Goal: Find specific page/section: Find specific page/section

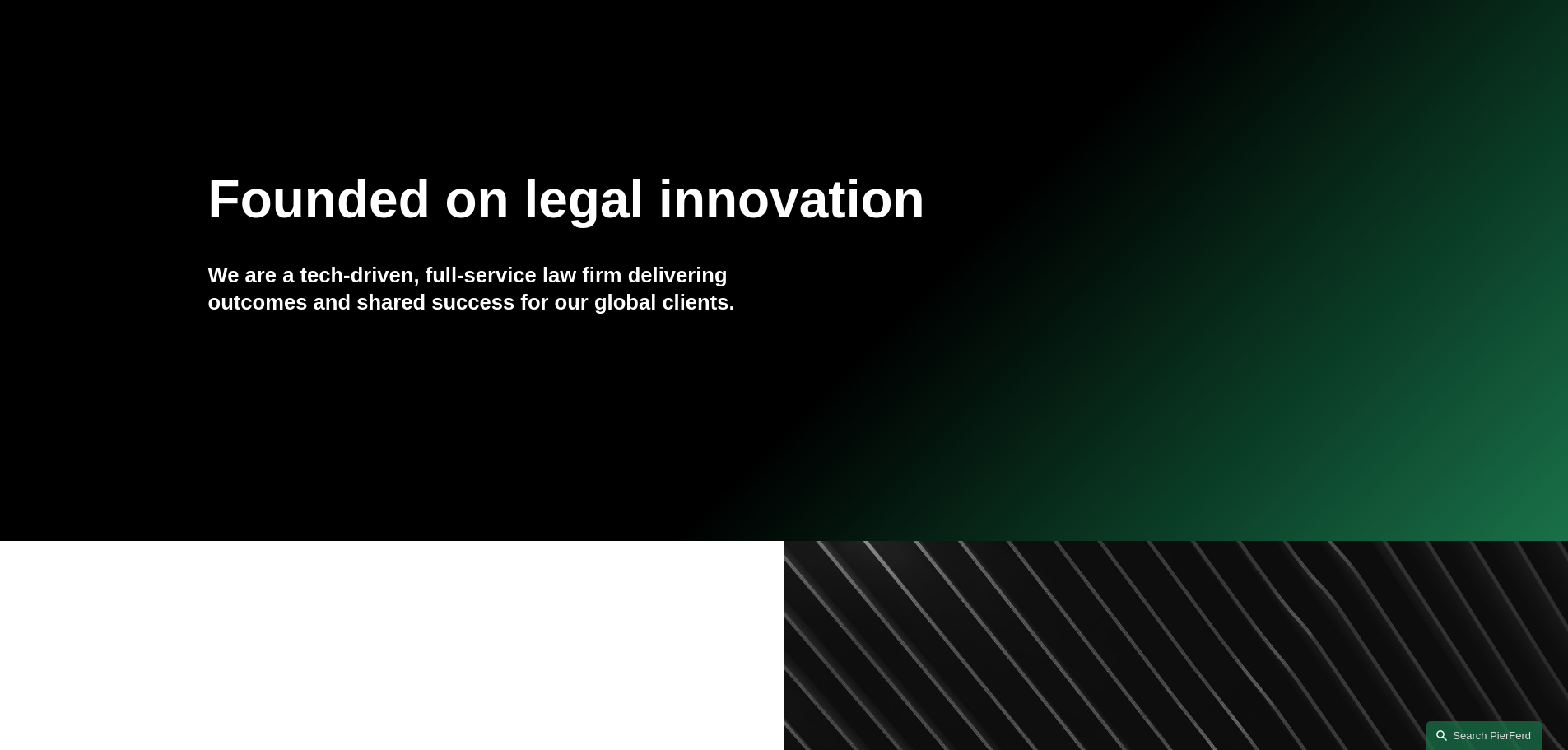
scroll to position [82, 0]
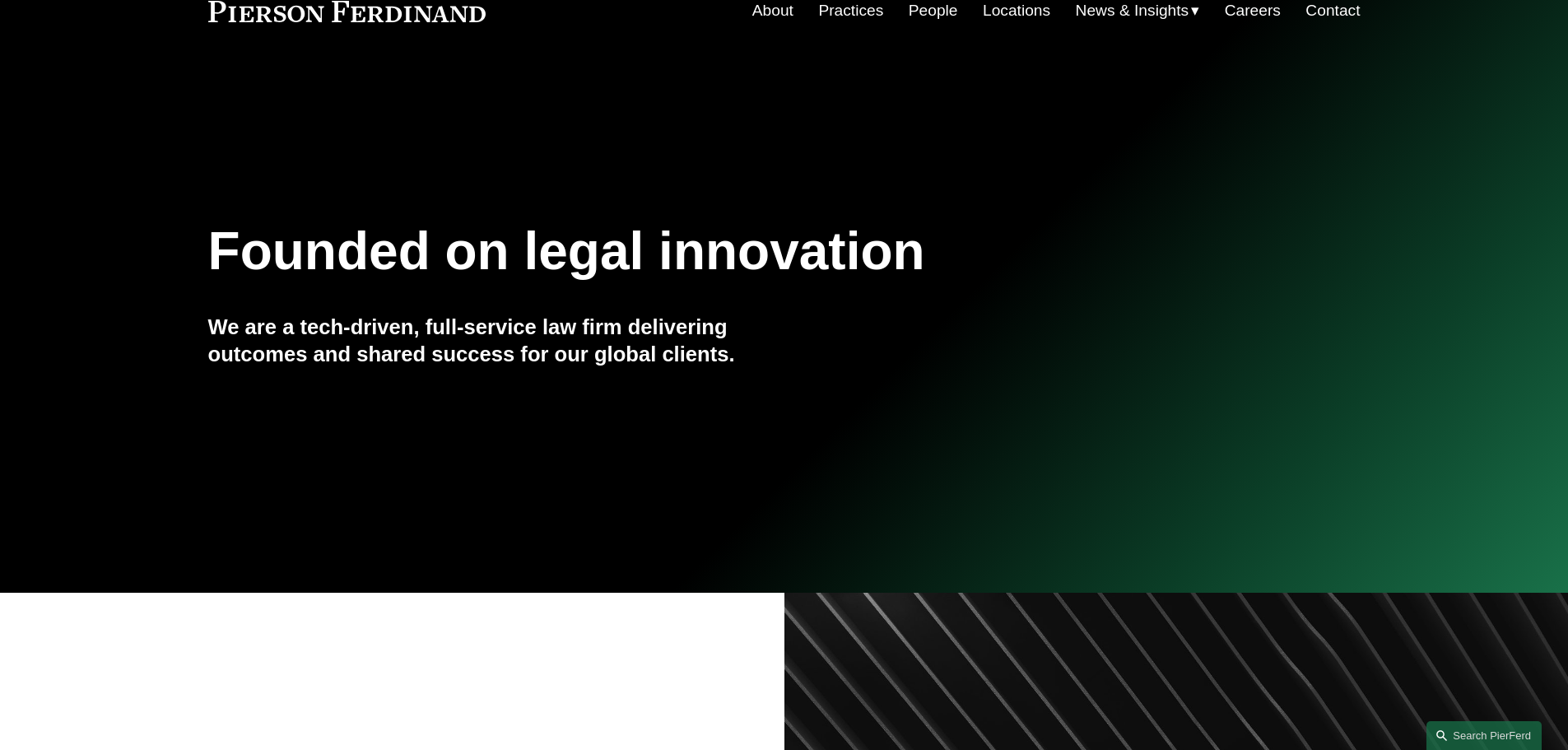
click at [963, 14] on nav "About Practices People Locations News & Insights News Insights Blogs Careers Co…" at bounding box center [1057, 10] width 608 height 31
click at [934, 7] on link "People" at bounding box center [933, 10] width 50 height 31
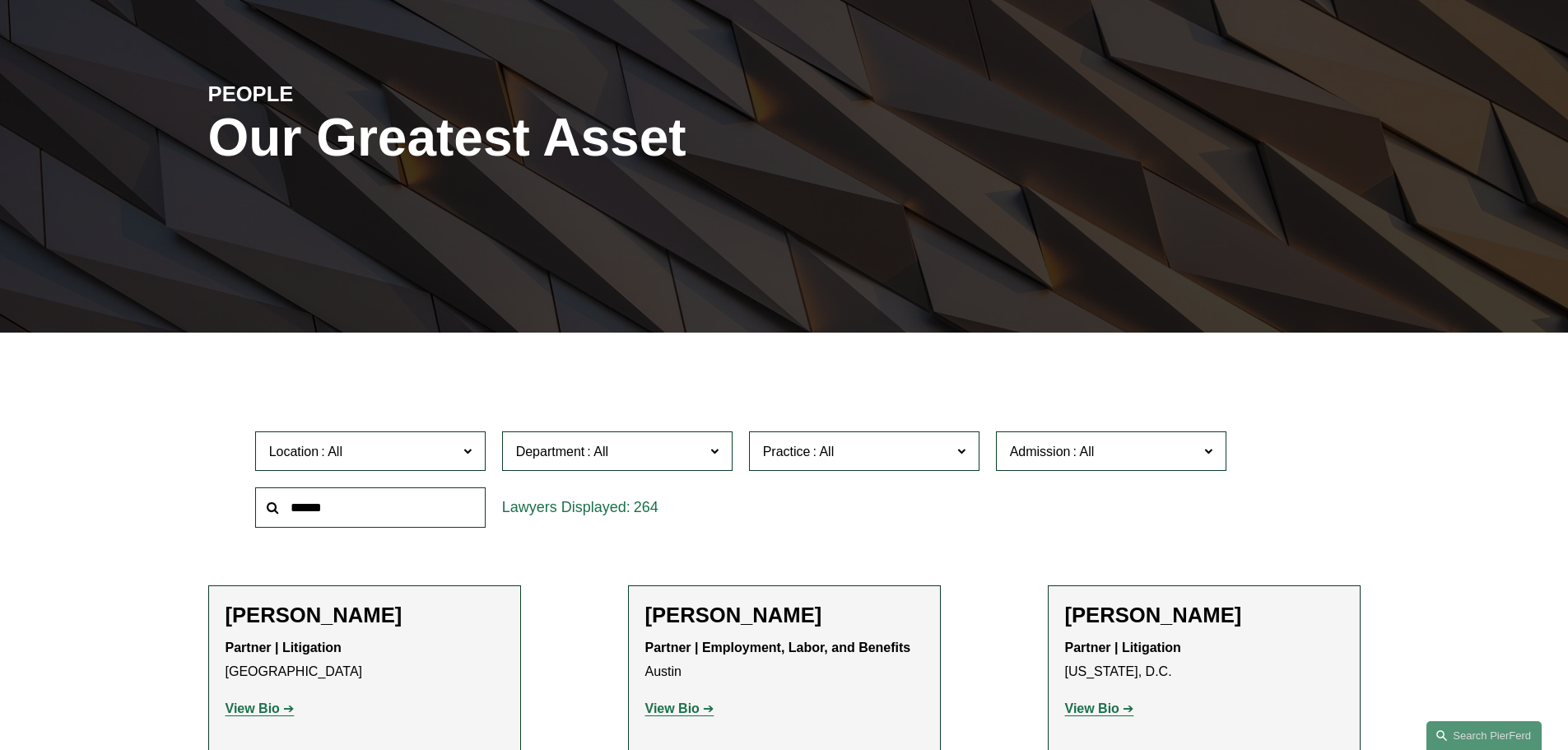
scroll to position [165, 0]
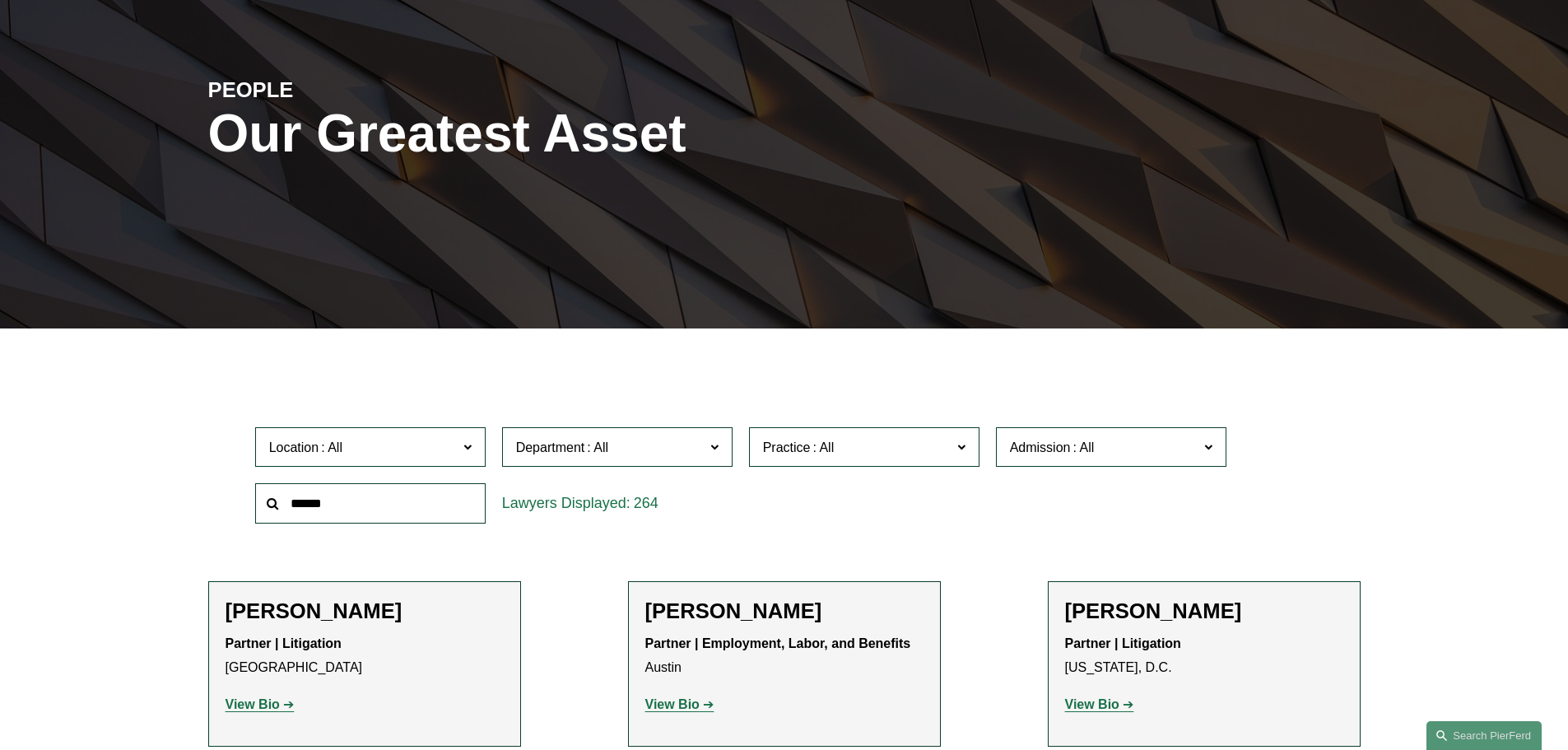
click at [456, 436] on label "Location" at bounding box center [370, 447] width 231 height 40
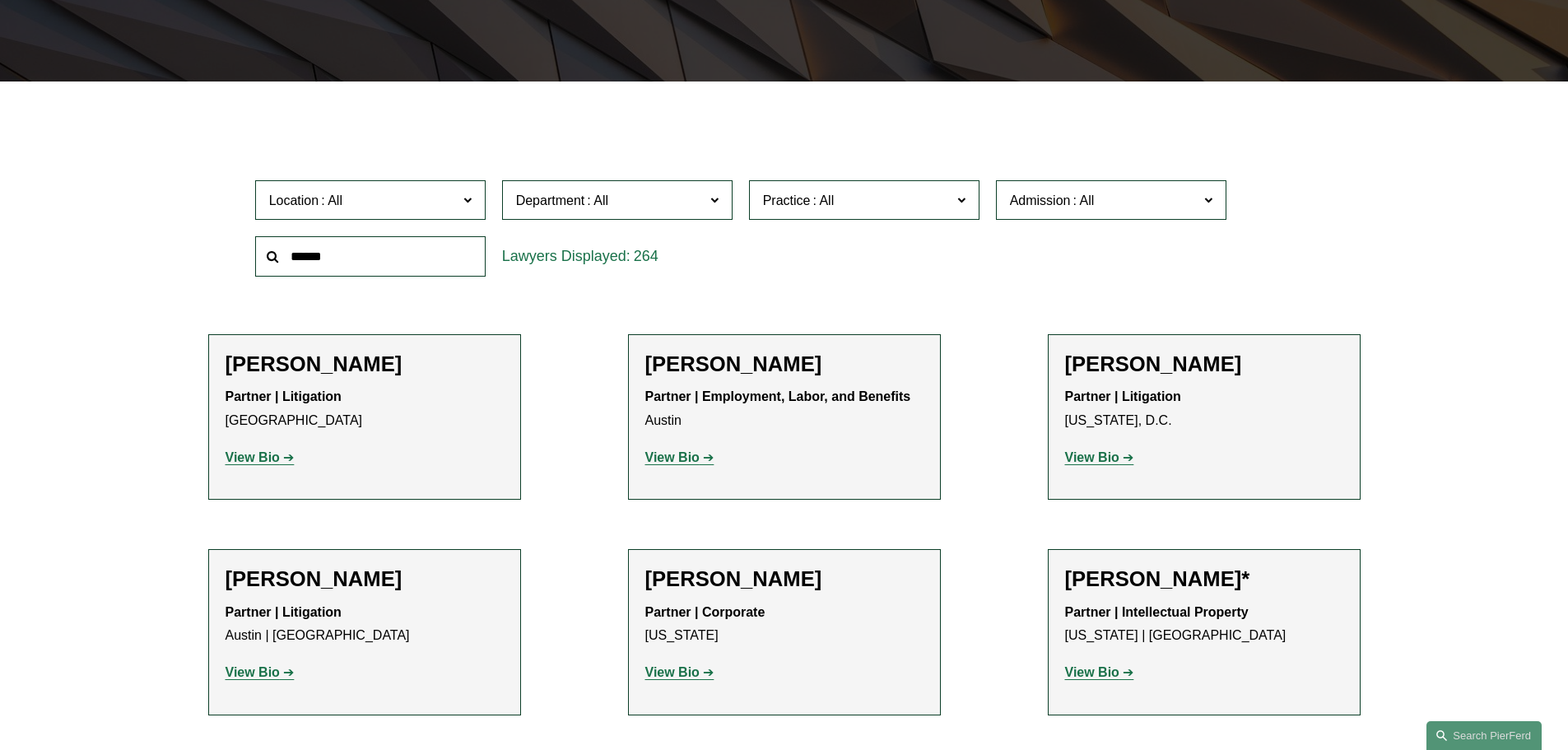
scroll to position [799, 0]
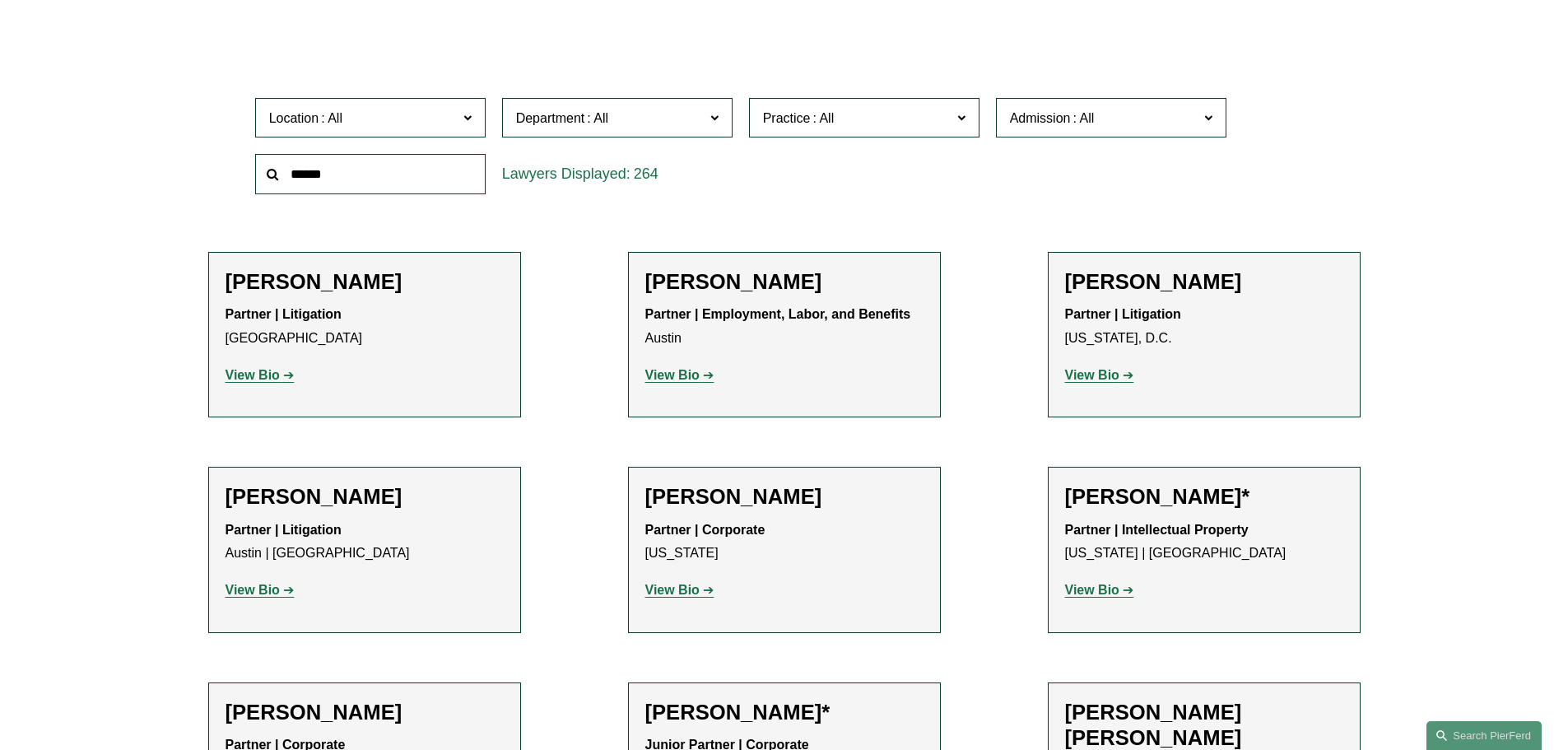
click at [0, 0] on link "[GEOGRAPHIC_DATA]" at bounding box center [0, 0] width 0 height 0
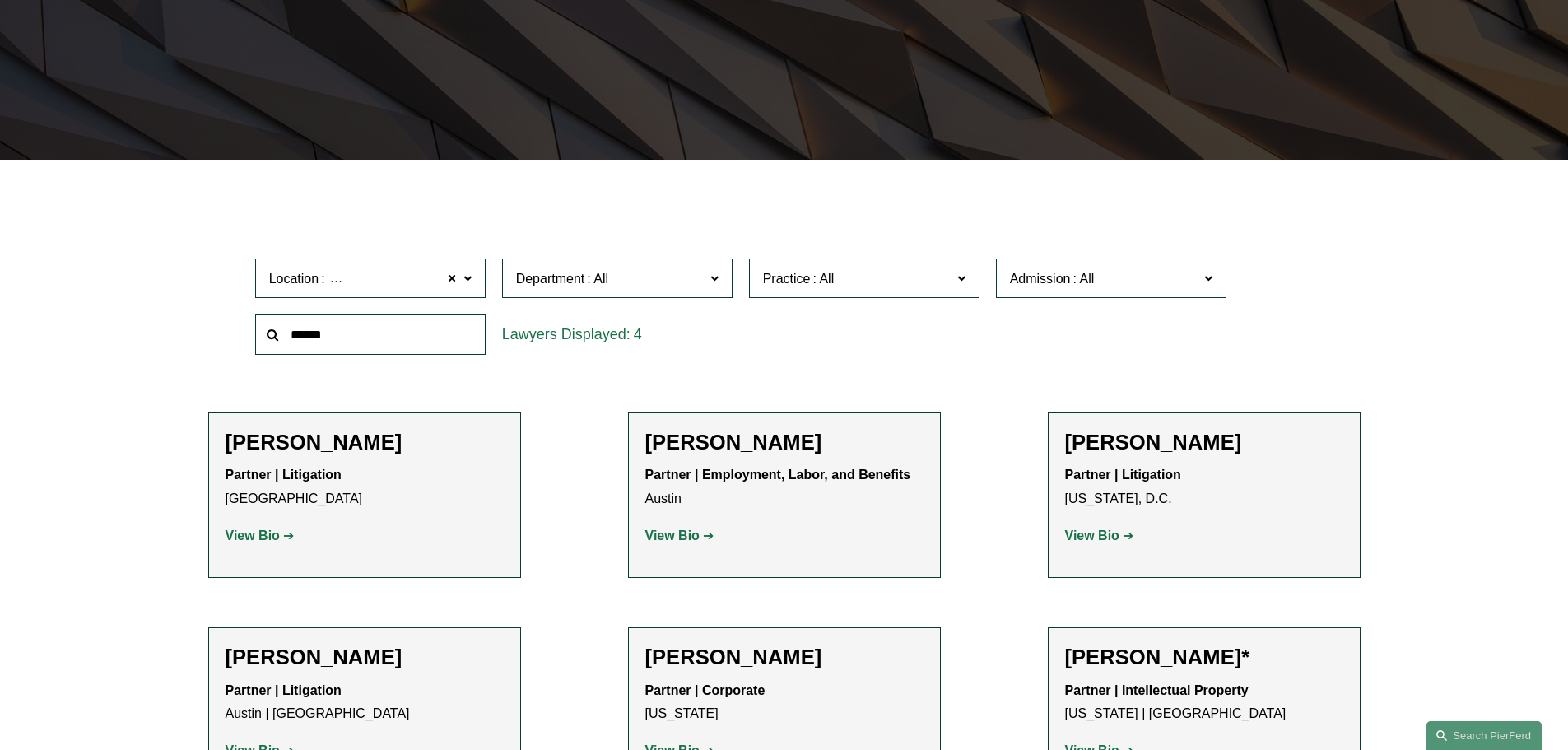
scroll to position [329, 0]
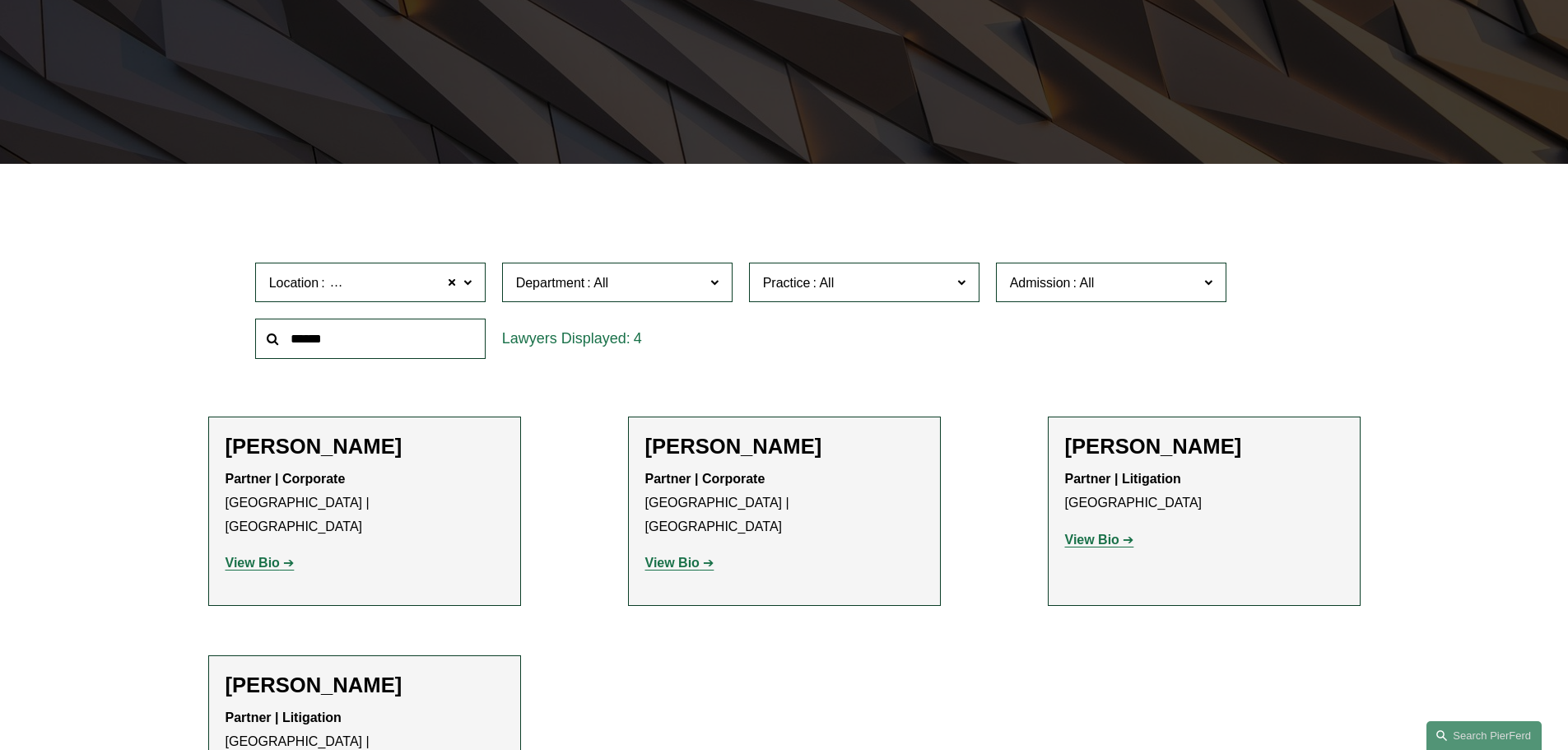
click at [473, 279] on label "Location [GEOGRAPHIC_DATA]" at bounding box center [370, 282] width 231 height 40
click at [0, 0] on link "[GEOGRAPHIC_DATA]" at bounding box center [0, 0] width 0 height 0
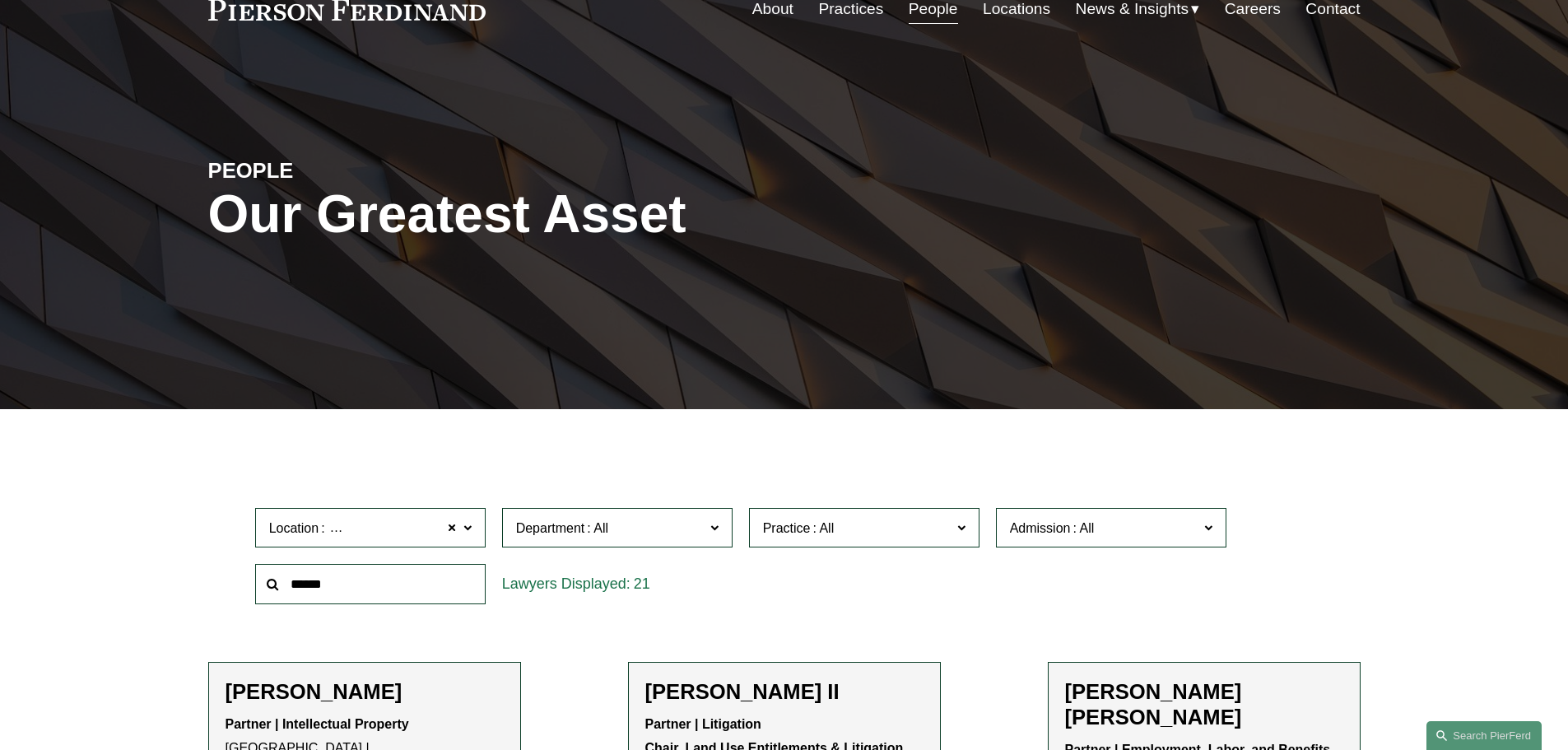
scroll to position [82, 0]
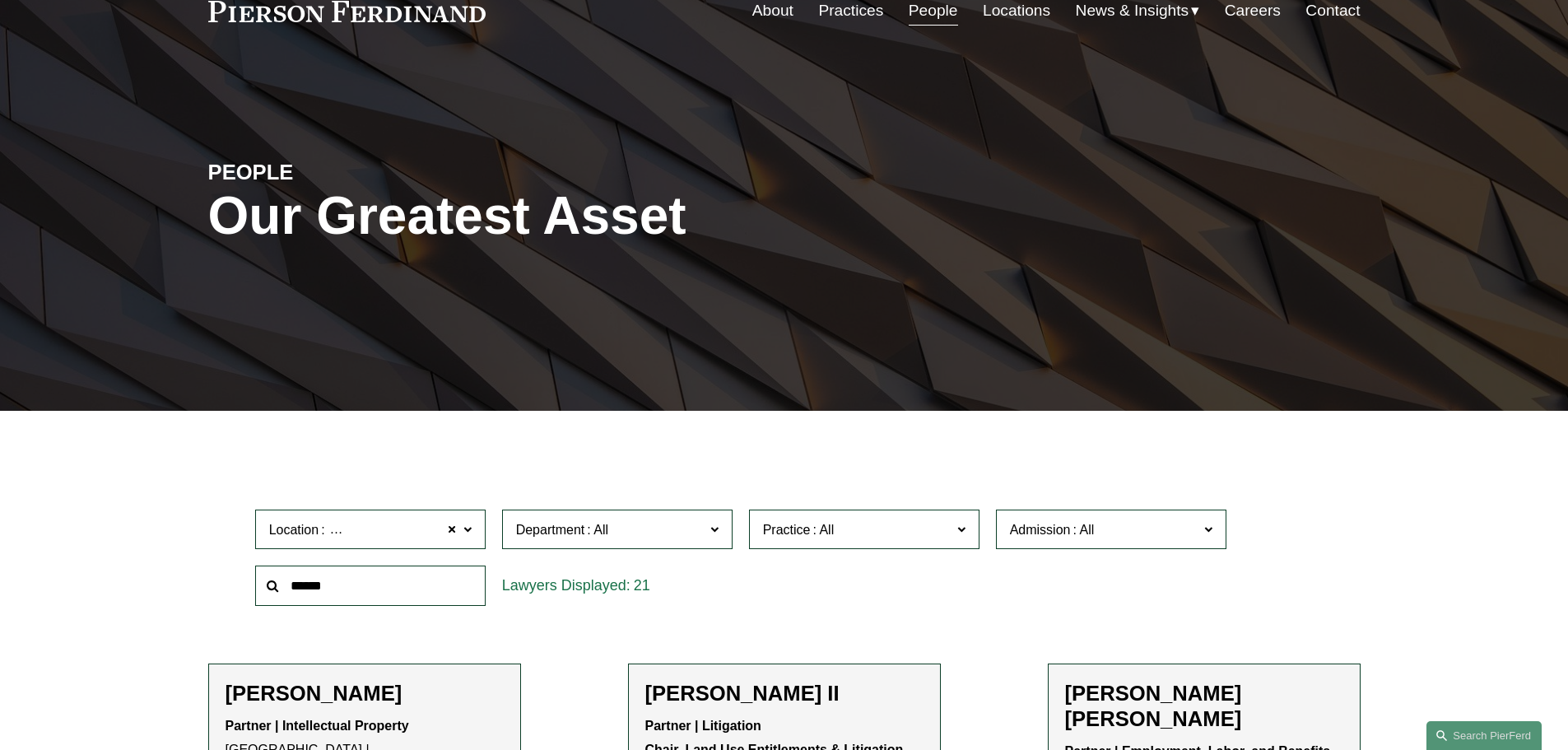
click at [329, 532] on span "[GEOGRAPHIC_DATA]" at bounding box center [396, 530] width 138 height 22
click at [0, 0] on link "[GEOGRAPHIC_DATA]" at bounding box center [0, 0] width 0 height 0
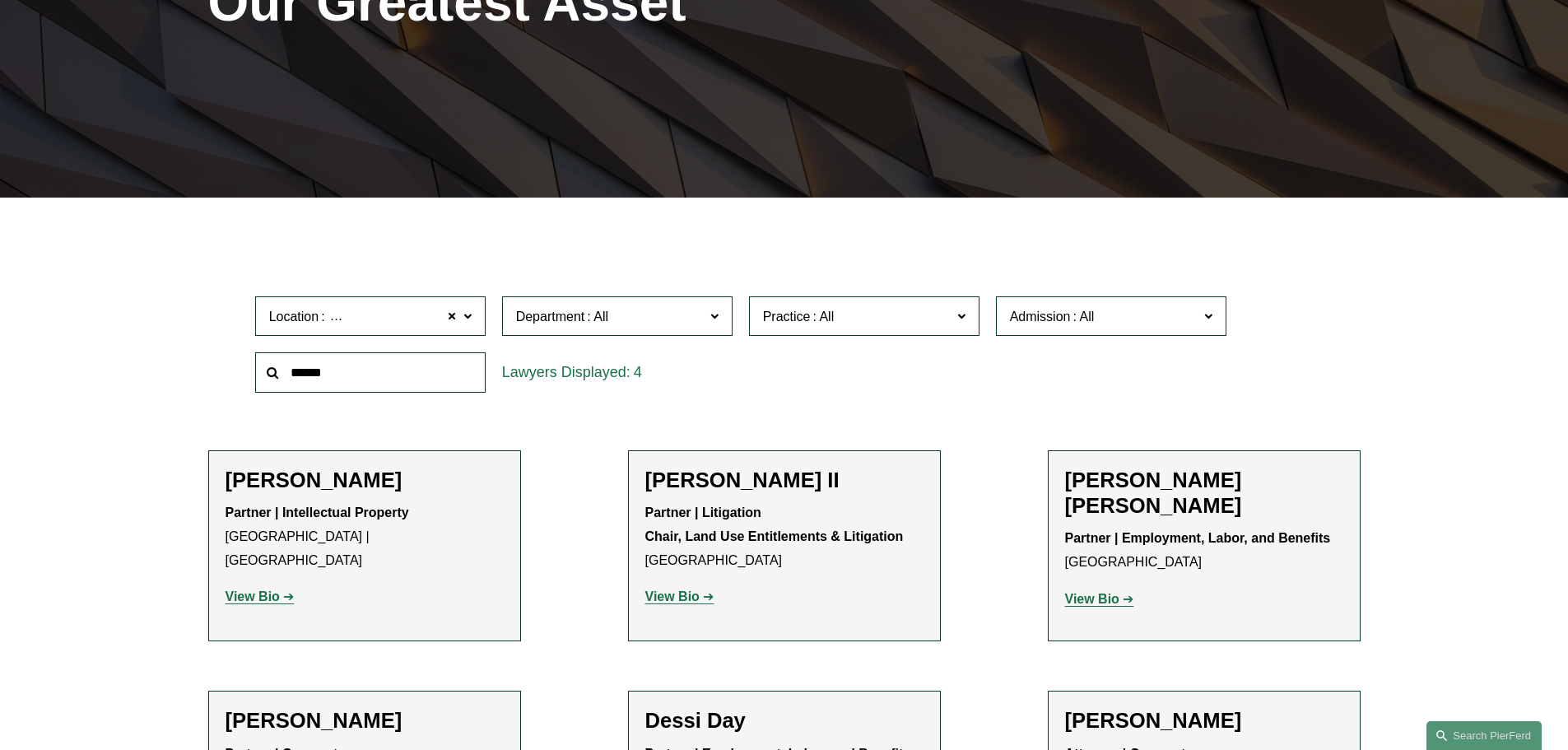
scroll to position [329, 0]
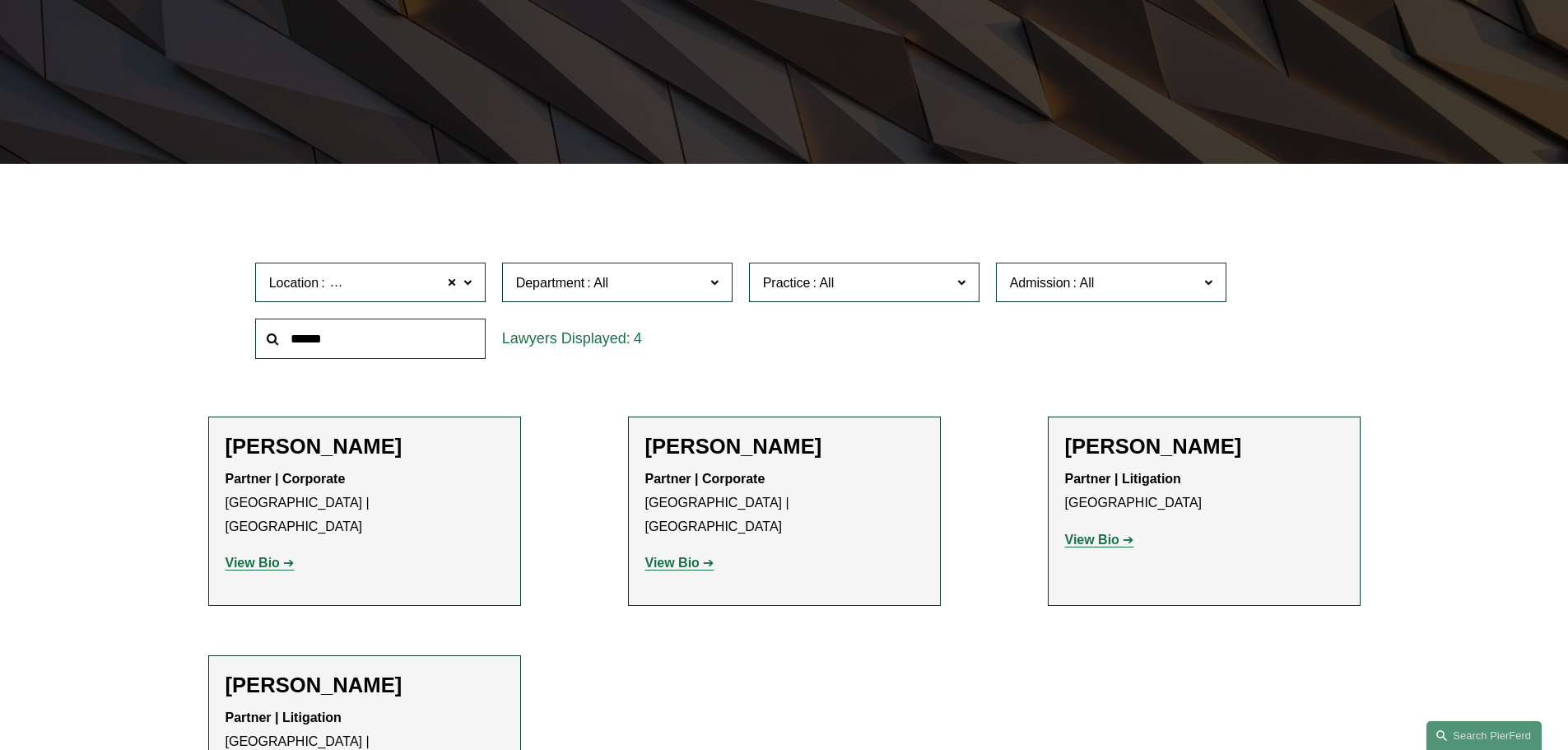
click at [381, 344] on input "text" at bounding box center [370, 339] width 231 height 40
type input "*"
click at [468, 287] on span at bounding box center [466, 281] width 8 height 22
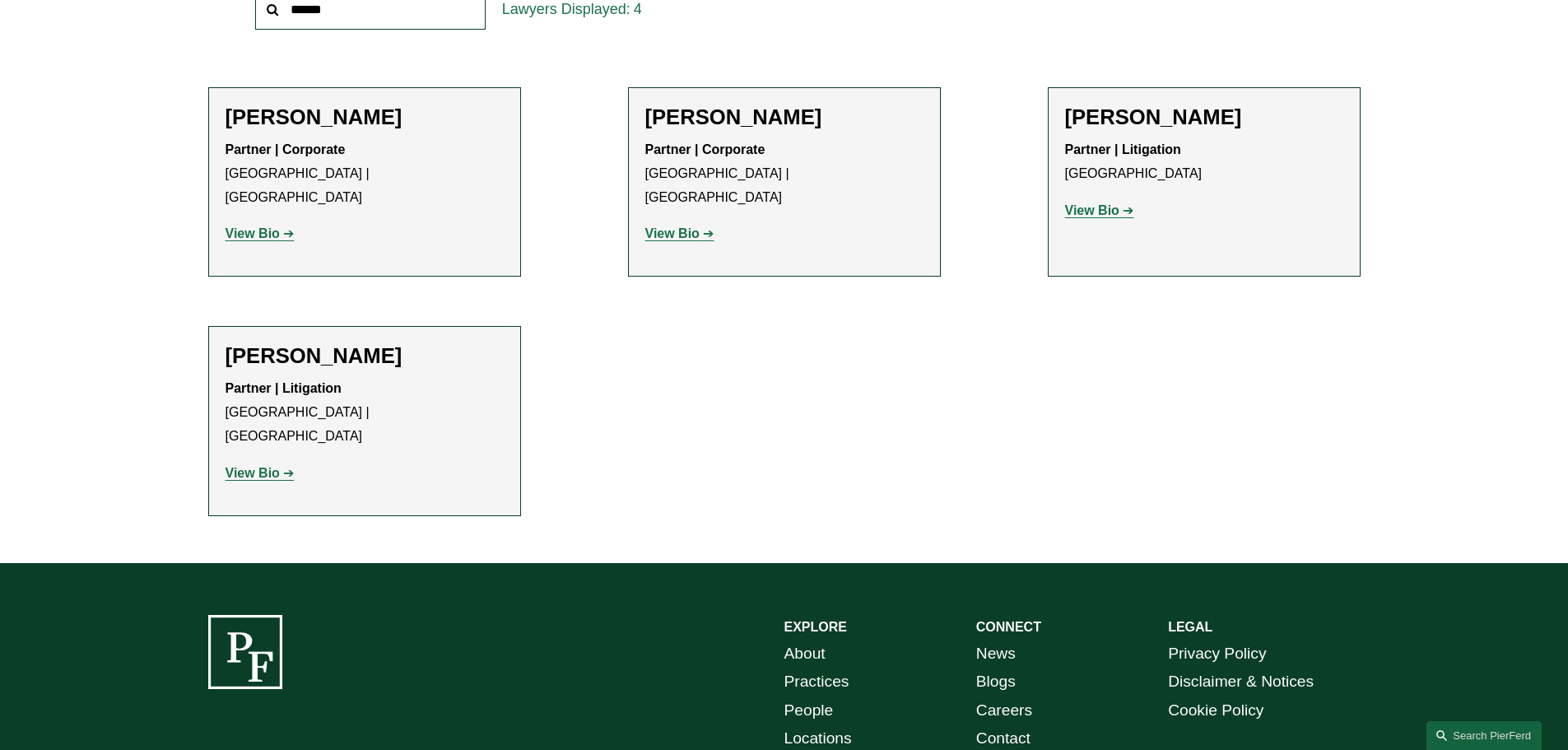
scroll to position [717, 0]
click at [686, 401] on ul "Filter Location [GEOGRAPHIC_DATA] [GEOGRAPHIC_DATA] All [GEOGRAPHIC_DATA] [GEOG…" at bounding box center [783, 195] width 1247 height 640
click at [644, 324] on ul "Filter Location [GEOGRAPHIC_DATA] [GEOGRAPHIC_DATA] All [GEOGRAPHIC_DATA] [GEOG…" at bounding box center [783, 195] width 1247 height 640
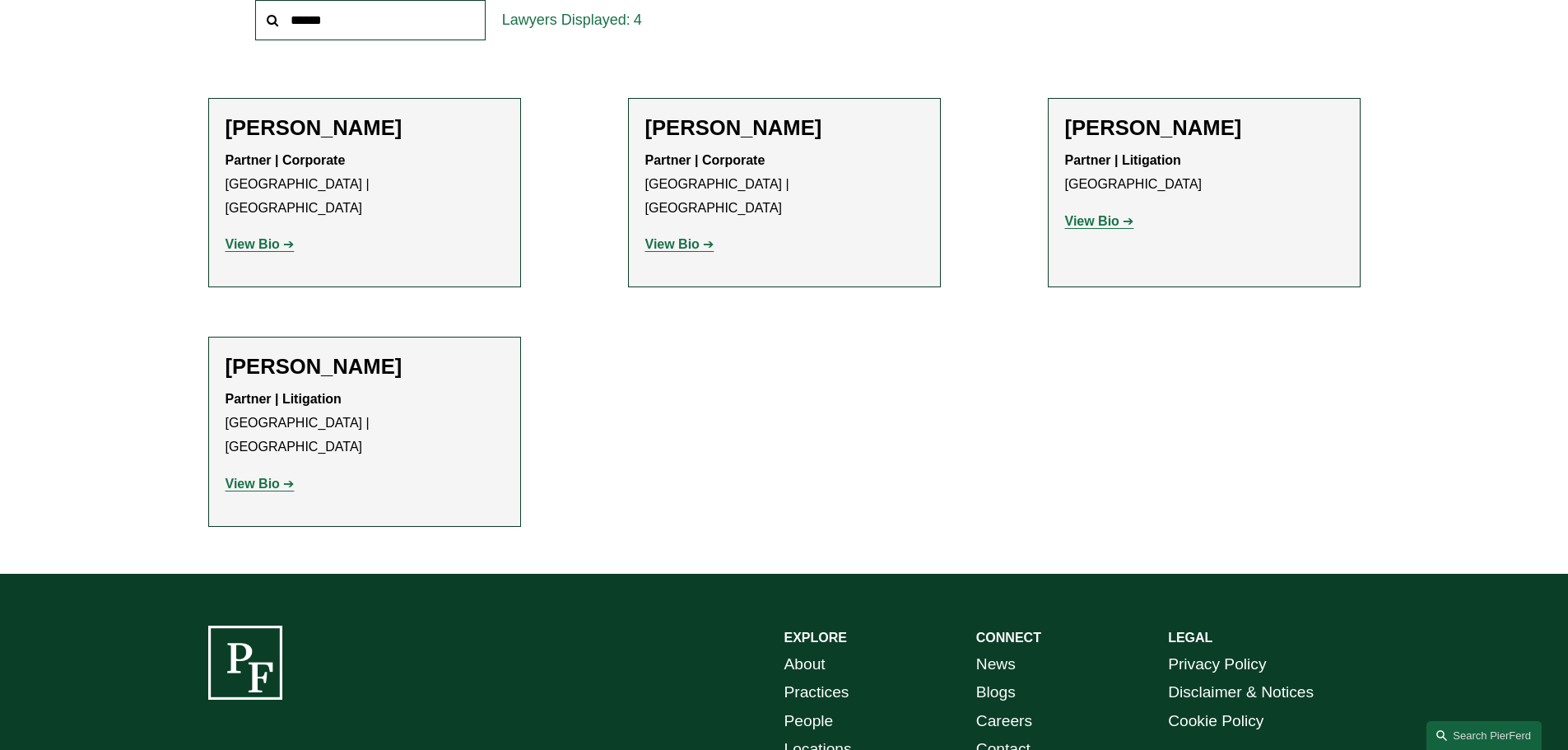
scroll to position [638, 0]
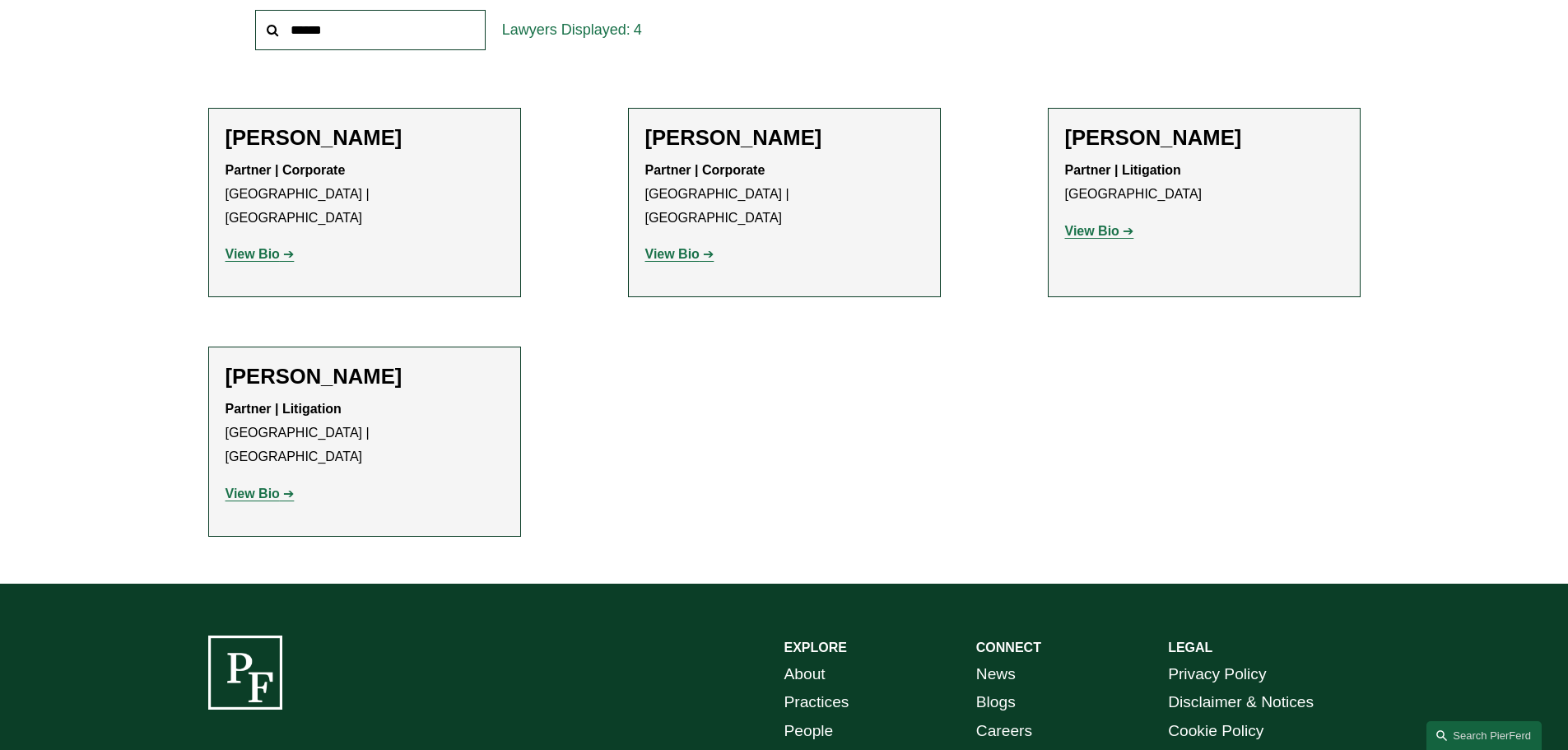
click at [0, 0] on link "[GEOGRAPHIC_DATA]" at bounding box center [0, 0] width 0 height 0
